Goal: Task Accomplishment & Management: Use online tool/utility

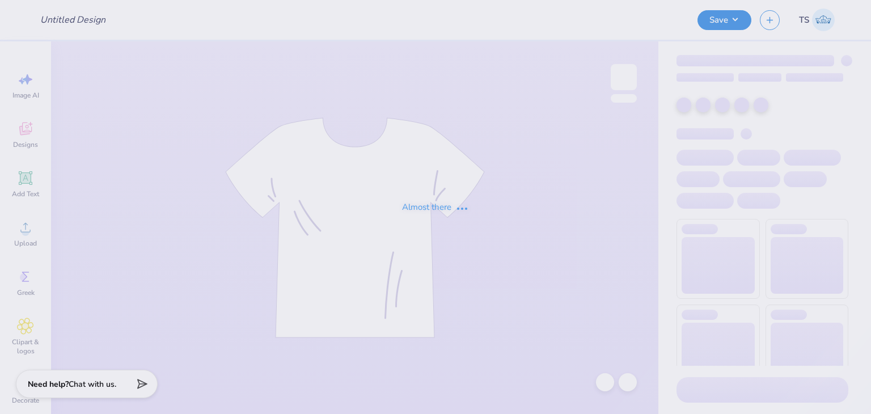
type input "No Edit_2"
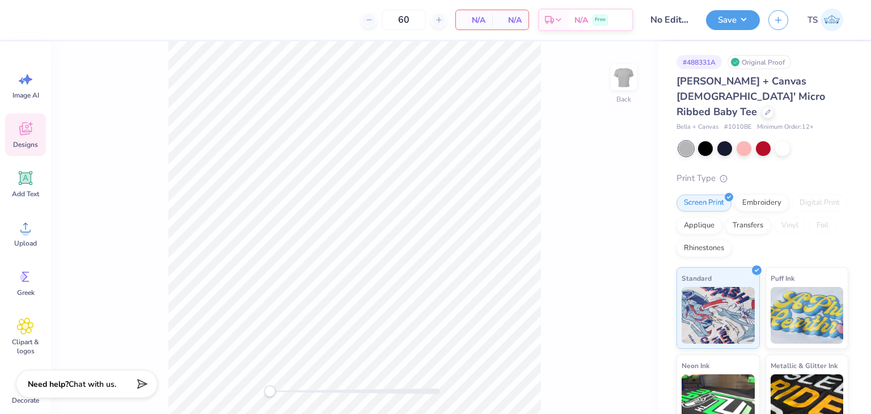
click at [28, 149] on span "Designs" at bounding box center [25, 144] width 25 height 9
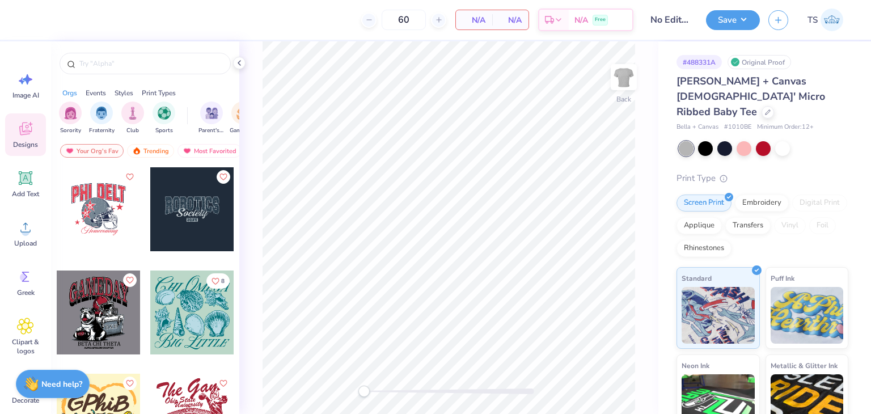
click at [187, 315] on div at bounding box center [192, 313] width 84 height 84
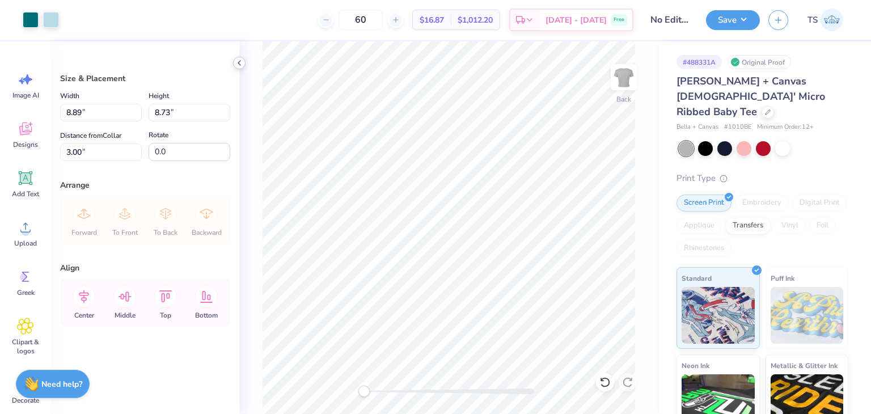
click at [240, 66] on icon at bounding box center [239, 62] width 9 height 9
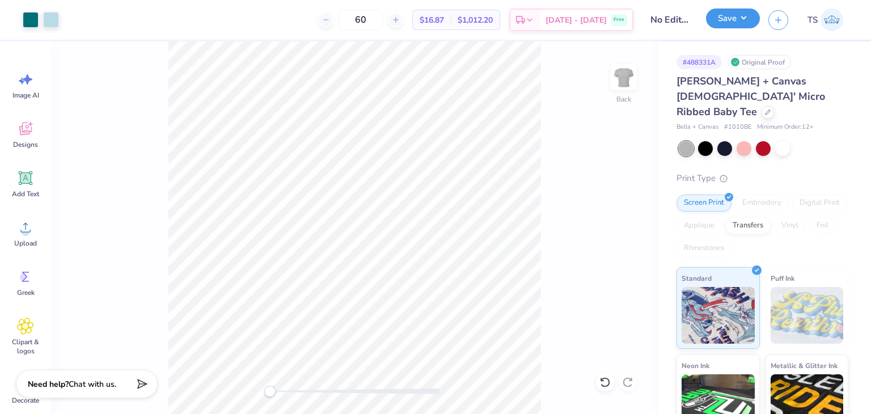
click at [737, 21] on button "Save" at bounding box center [733, 19] width 54 height 20
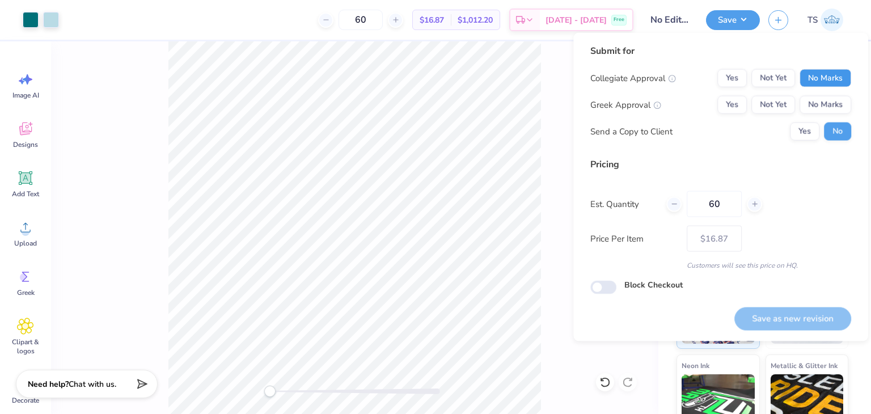
click at [839, 79] on button "No Marks" at bounding box center [826, 78] width 52 height 18
click at [837, 96] on button "No Marks" at bounding box center [826, 105] width 52 height 18
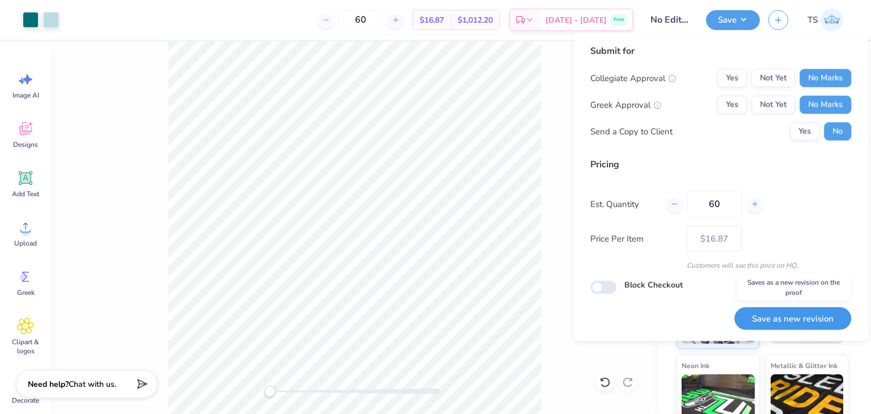
click at [806, 318] on button "Save as new revision" at bounding box center [792, 318] width 117 height 23
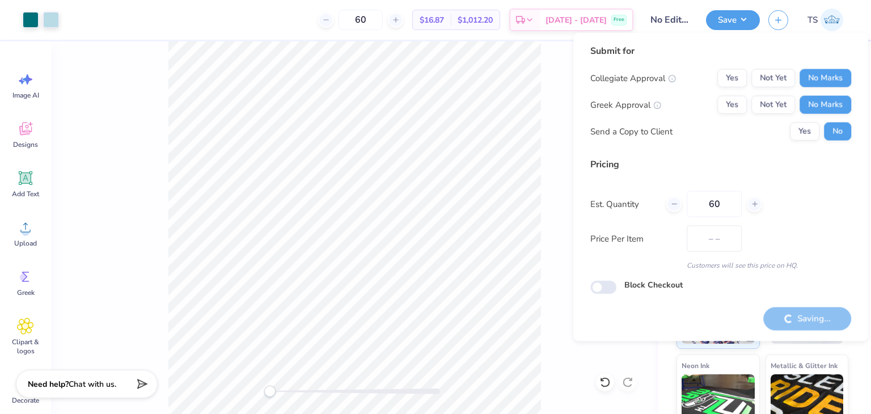
type input "$16.87"
